Goal: Find specific page/section

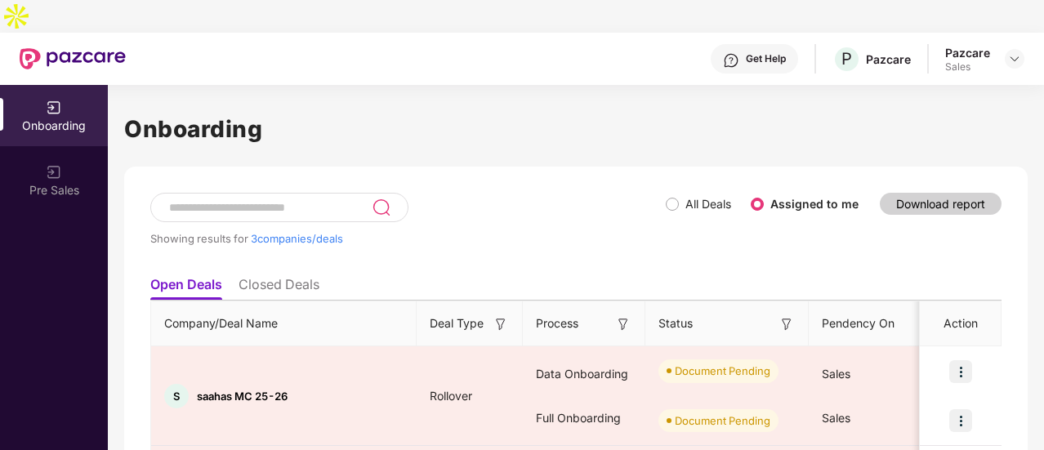
scroll to position [75, 0]
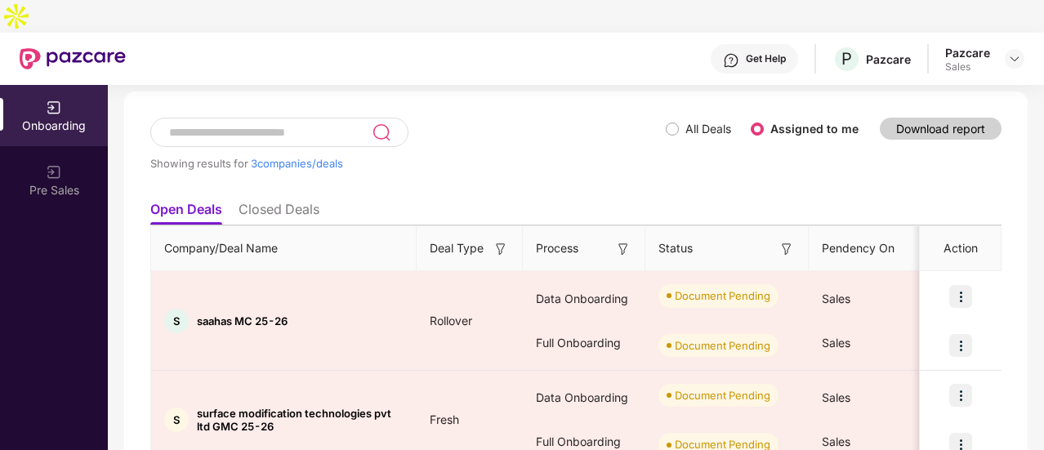
click at [307, 201] on li "Closed Deals" at bounding box center [279, 213] width 81 height 24
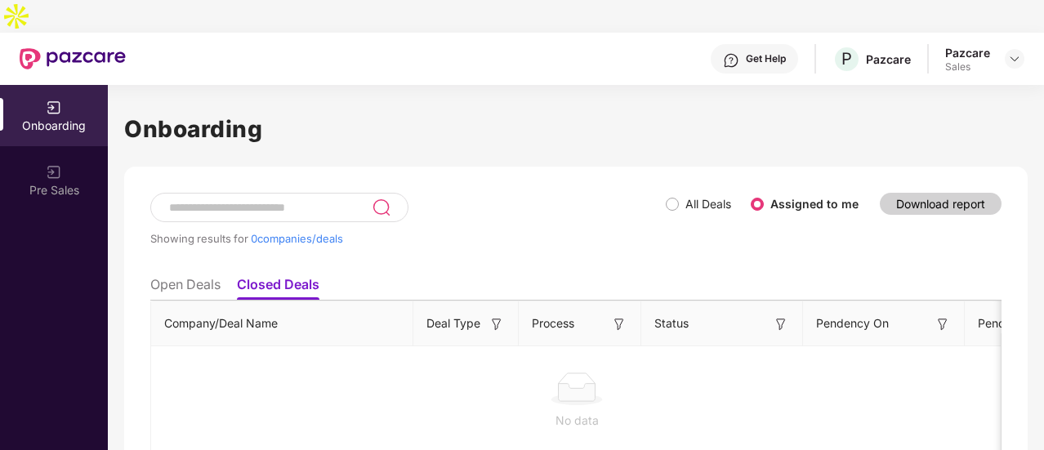
scroll to position [33, 0]
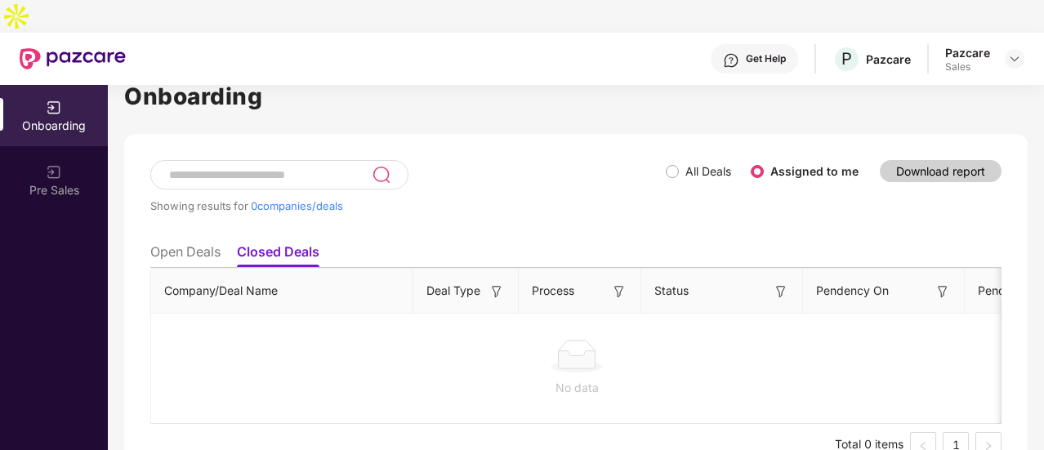
click at [203, 244] on li "Open Deals" at bounding box center [185, 256] width 70 height 24
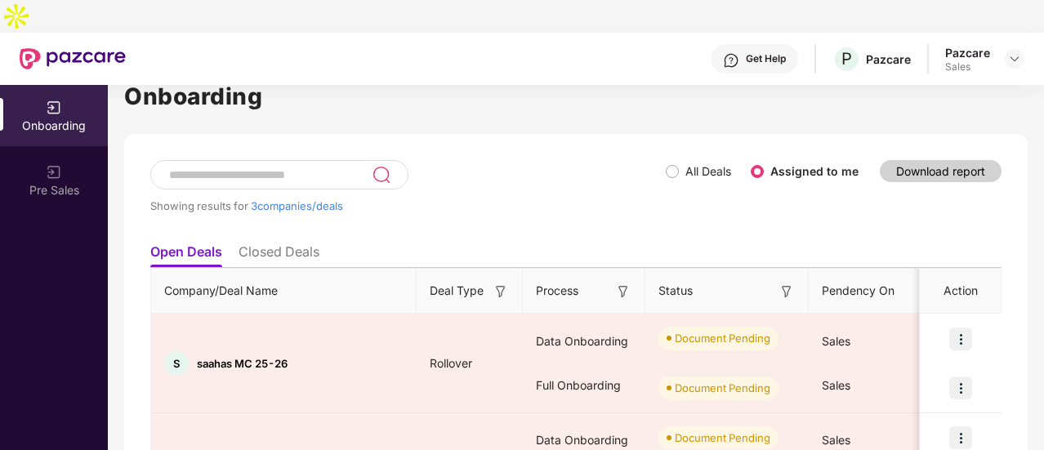
click at [683, 163] on span "All Deals" at bounding box center [708, 172] width 59 height 18
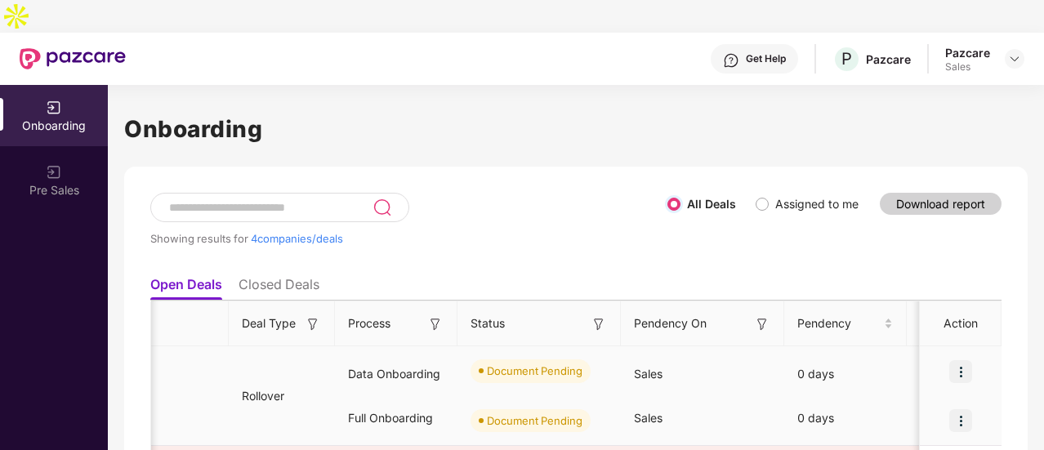
scroll to position [0, 0]
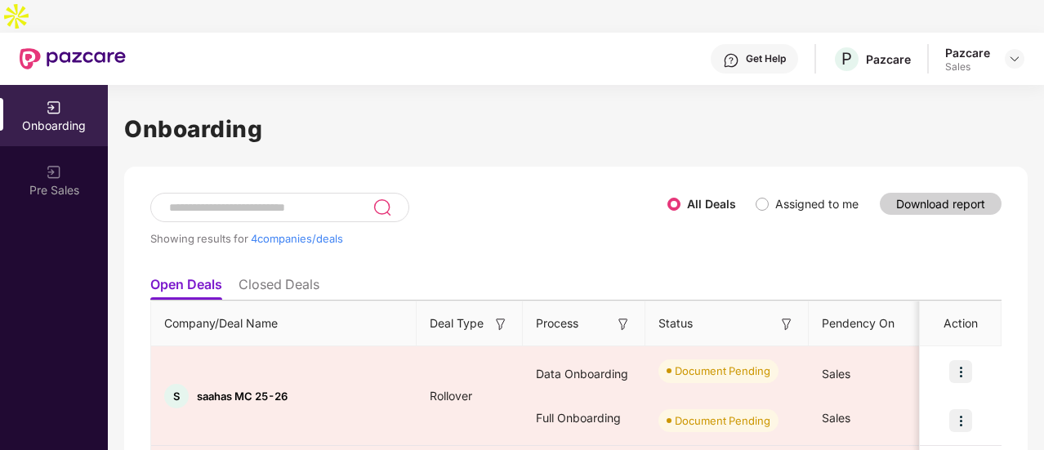
click at [746, 44] on div "Get Help" at bounding box center [754, 58] width 87 height 29
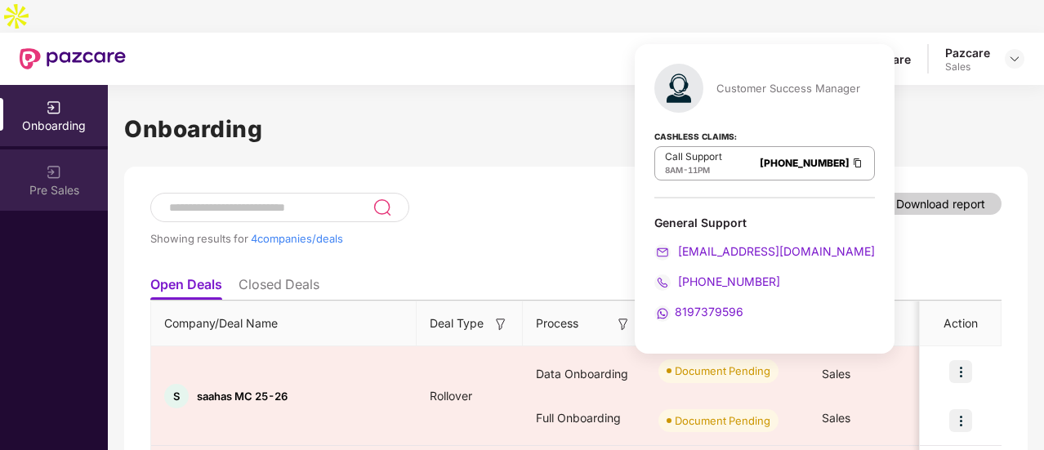
click at [79, 150] on div "Pre Sales" at bounding box center [54, 180] width 108 height 61
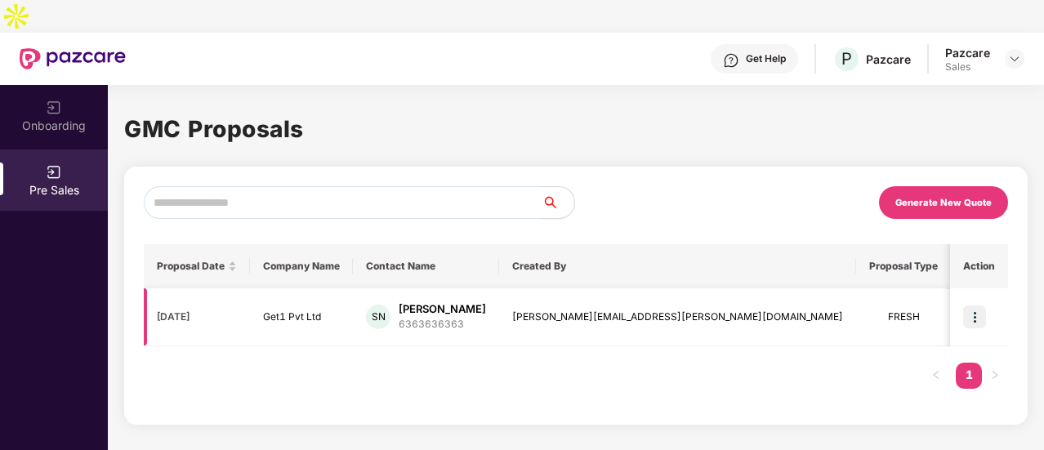
scroll to position [0, 162]
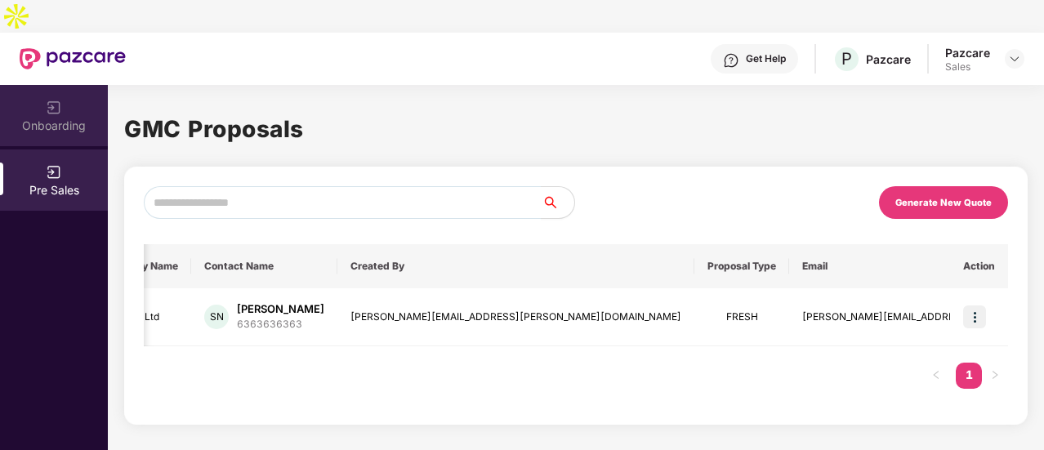
click at [91, 101] on div "Onboarding" at bounding box center [54, 115] width 108 height 61
